Goal: Find contact information: Find contact information

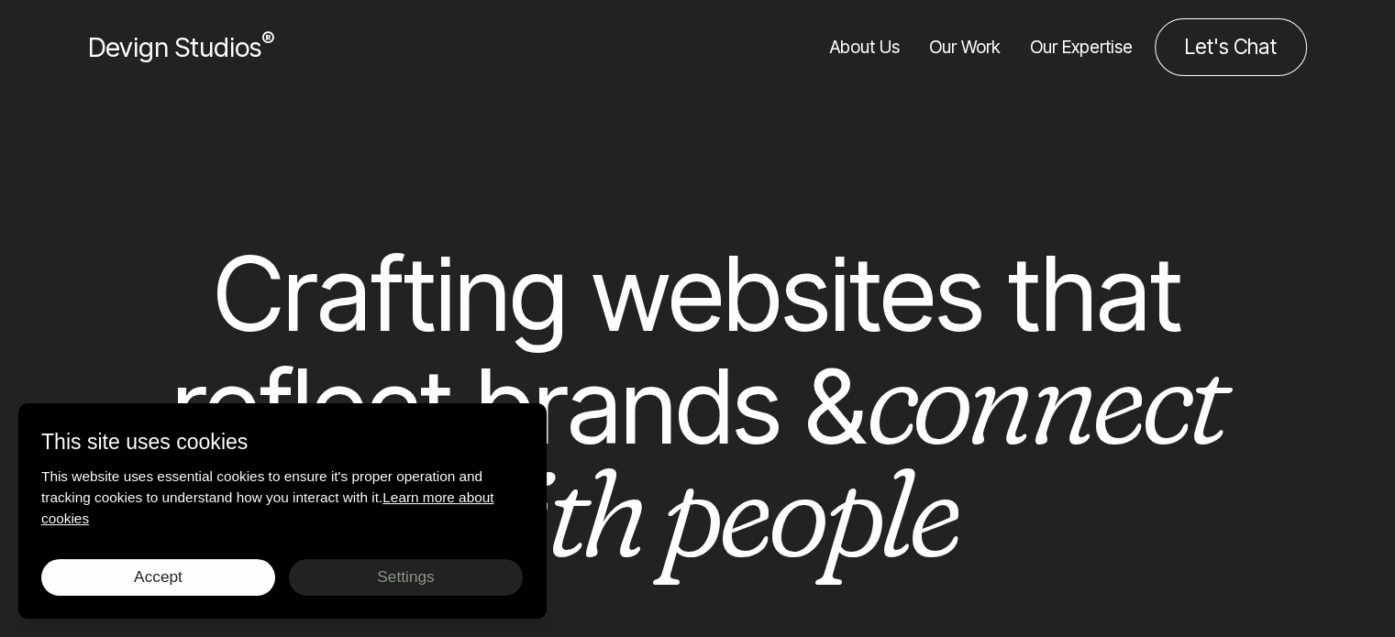
click at [859, 54] on link "About Us" at bounding box center [865, 47] width 70 height 58
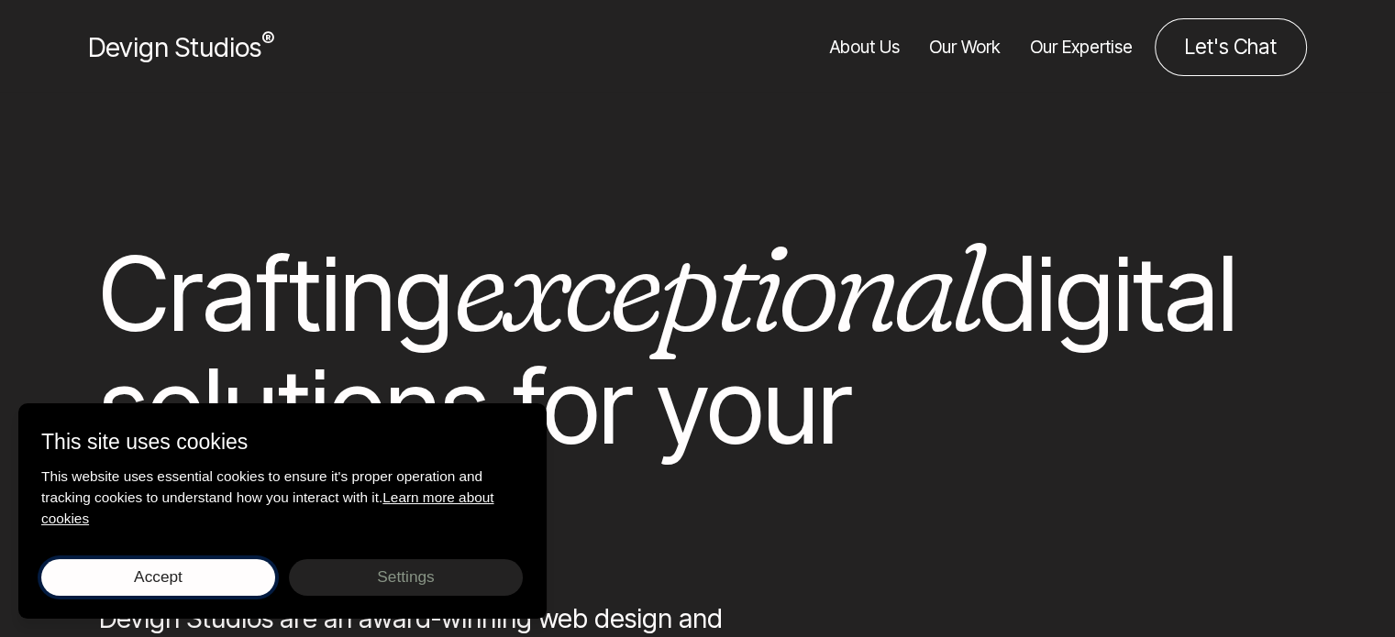
click at [225, 588] on button "Accept Save choices" at bounding box center [158, 578] width 234 height 37
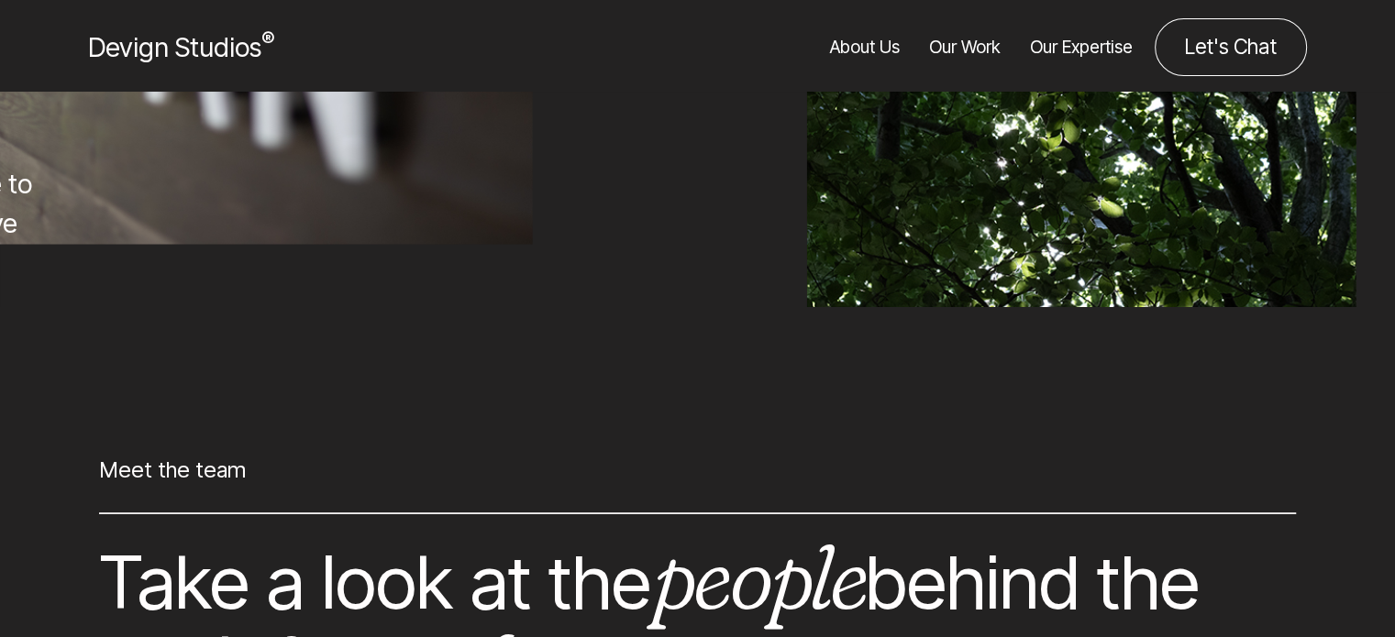
scroll to position [15370, 0]
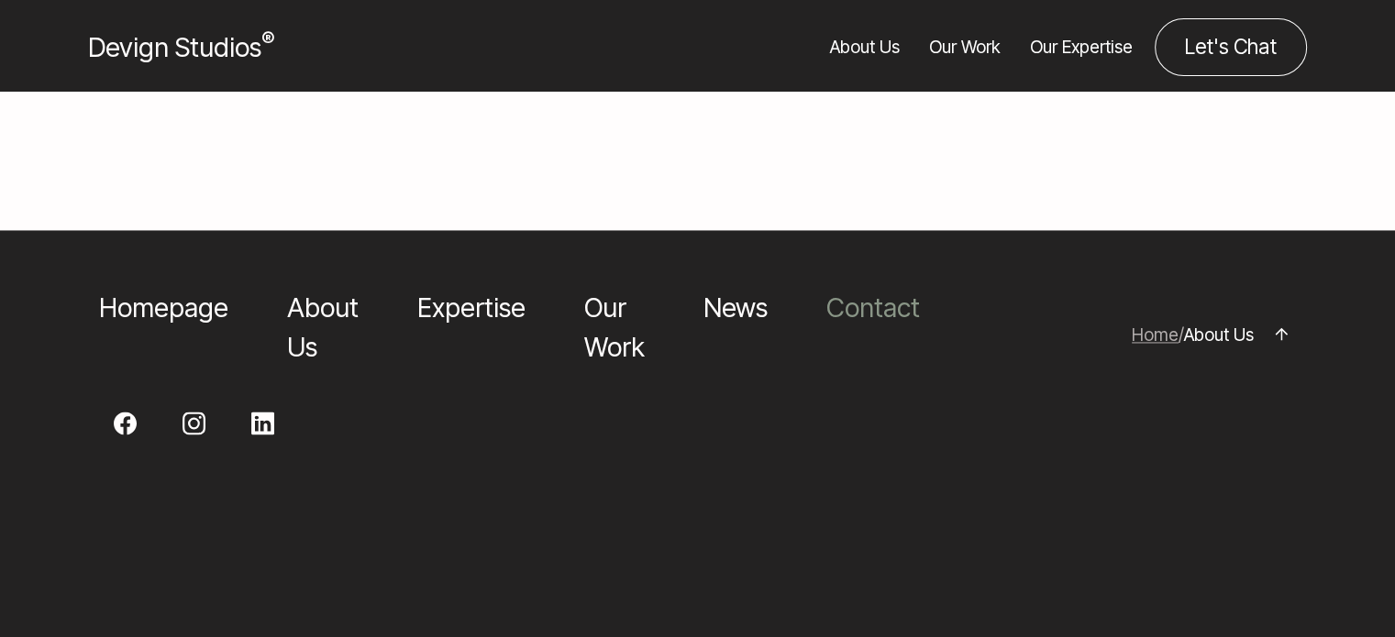
click at [857, 292] on link "Contact" at bounding box center [873, 308] width 94 height 32
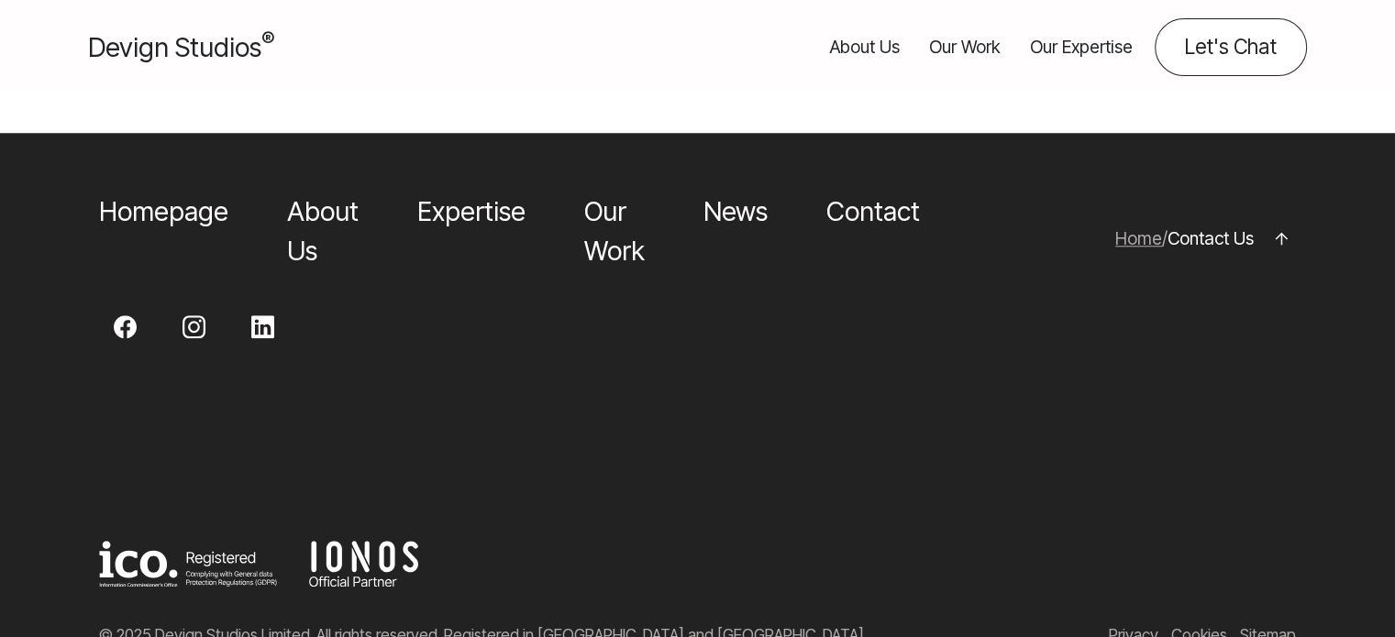
scroll to position [1600, 0]
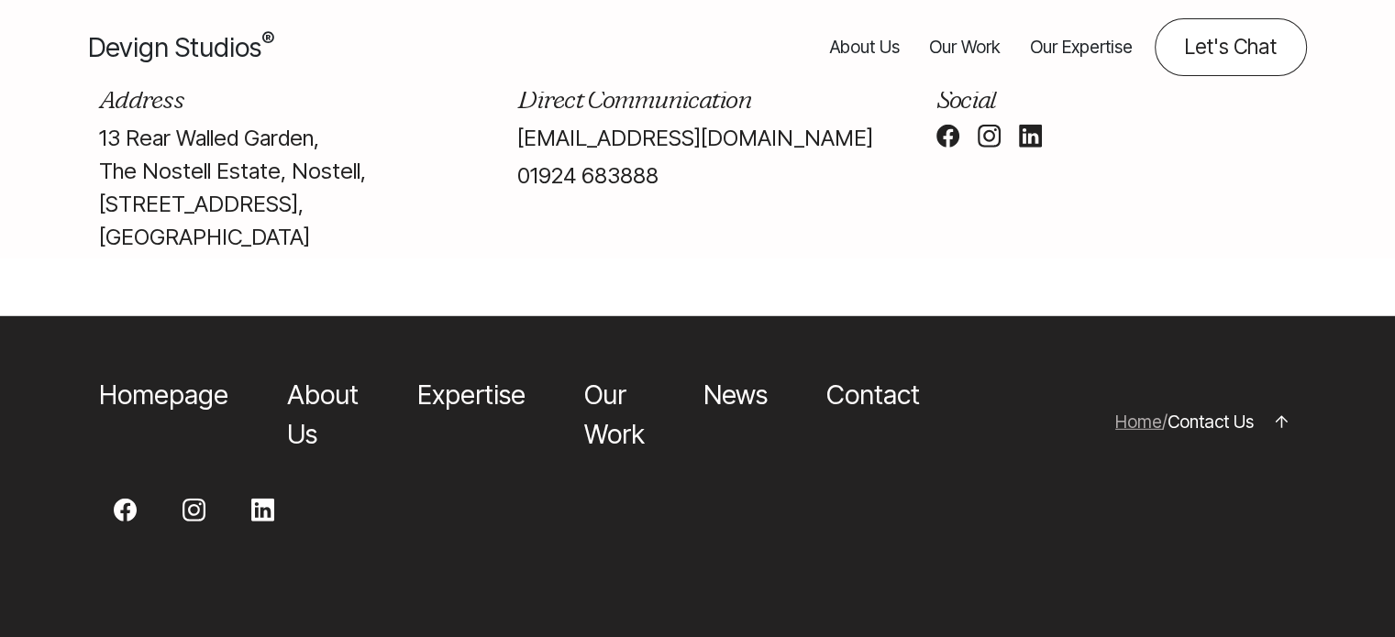
click at [682, 151] on link "info@devignstudios.co.uk" at bounding box center [695, 138] width 356 height 27
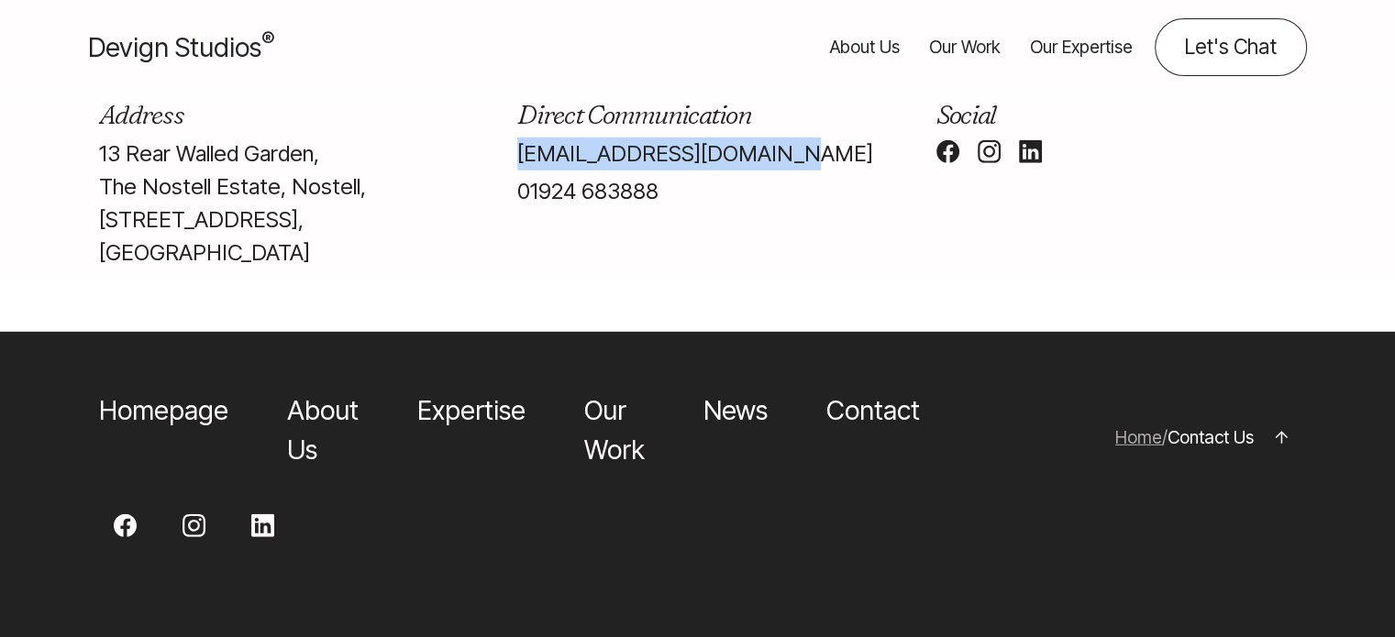
drag, startPoint x: 763, startPoint y: 216, endPoint x: 515, endPoint y: 227, distance: 248.9
click at [515, 227] on div "Direct Communication info@devignstudios.co.uk 01924 683888" at bounding box center [697, 187] width 418 height 174
copy link "info@devignstudios.co.uk"
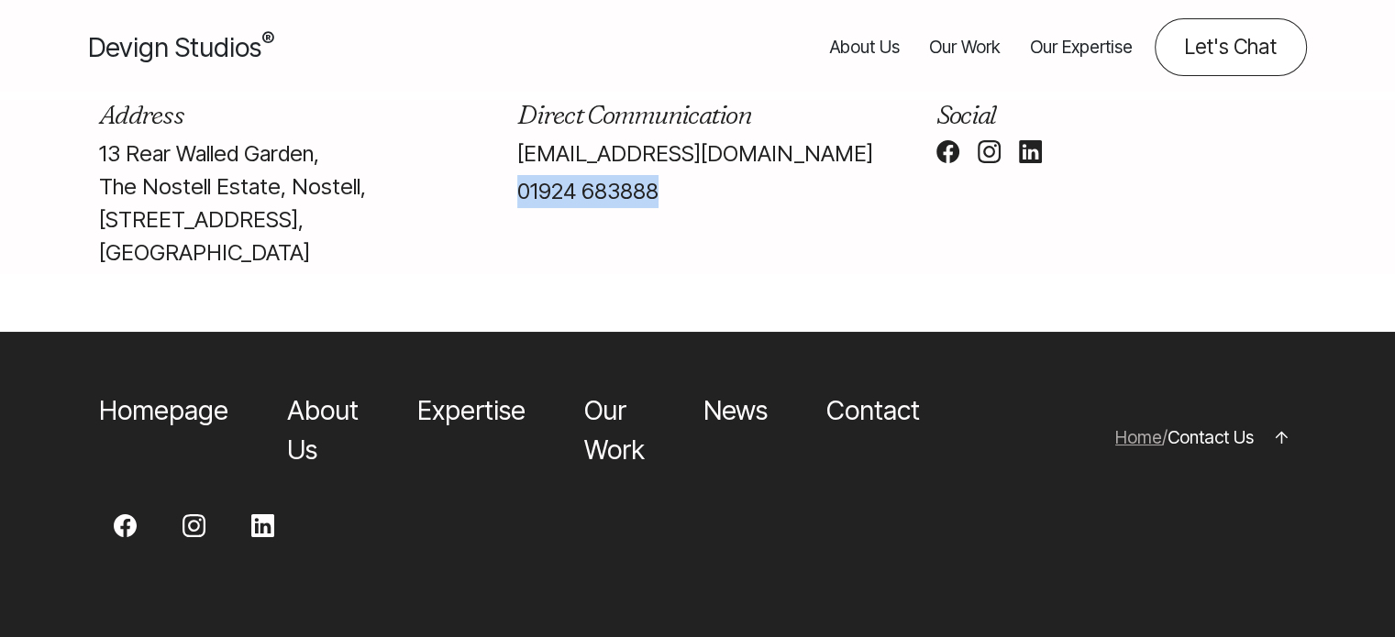
drag, startPoint x: 662, startPoint y: 267, endPoint x: 493, endPoint y: 263, distance: 168.8
click at [493, 263] on div "Direct Communication info@devignstudios.co.uk 01924 683888" at bounding box center [697, 187] width 418 height 174
copy link "01924 683888"
